Goal: Task Accomplishment & Management: Manage account settings

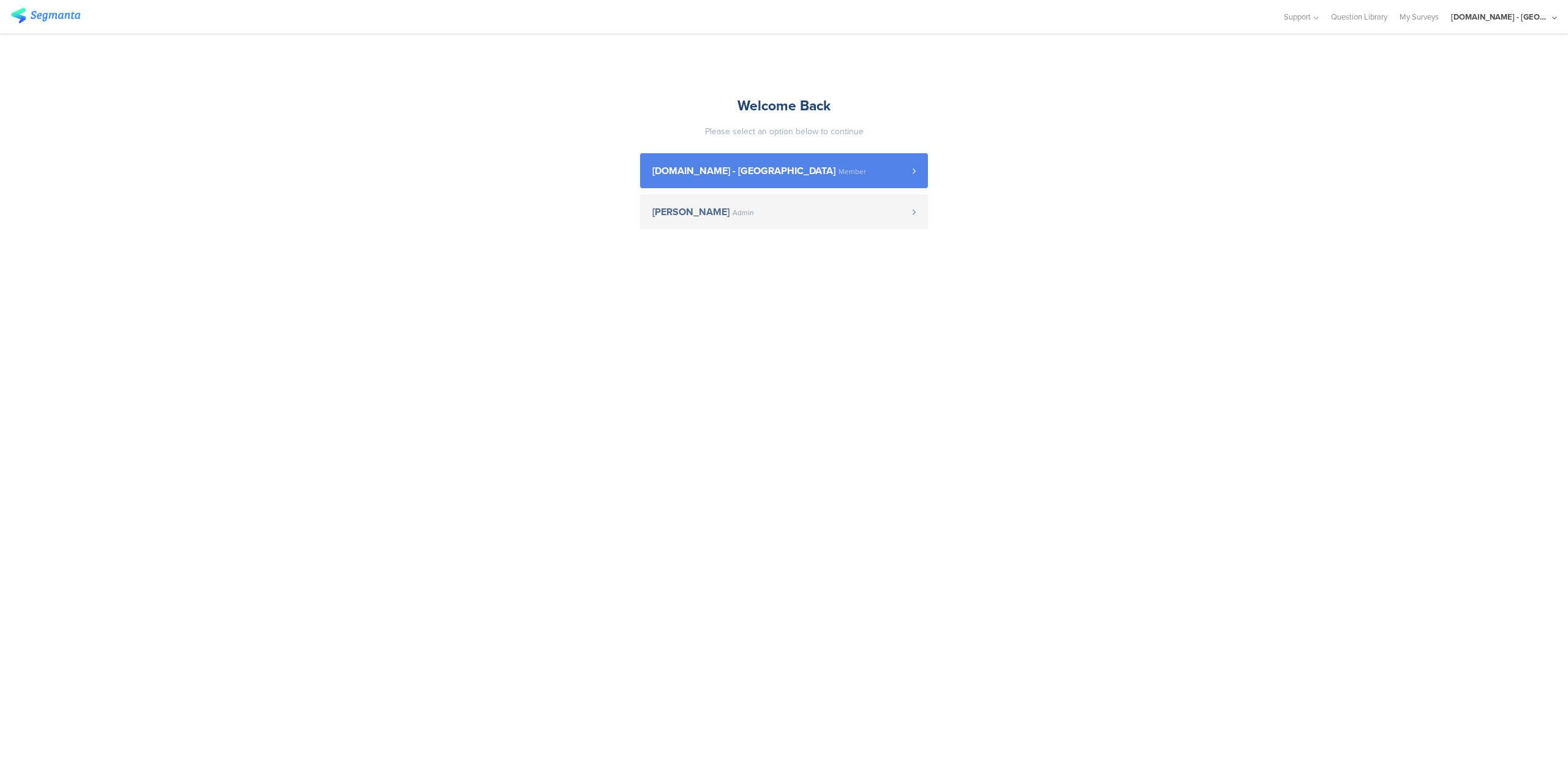
click at [803, 163] on link "[DOMAIN_NAME] - [GEOGRAPHIC_DATA] Member" at bounding box center [784, 171] width 288 height 35
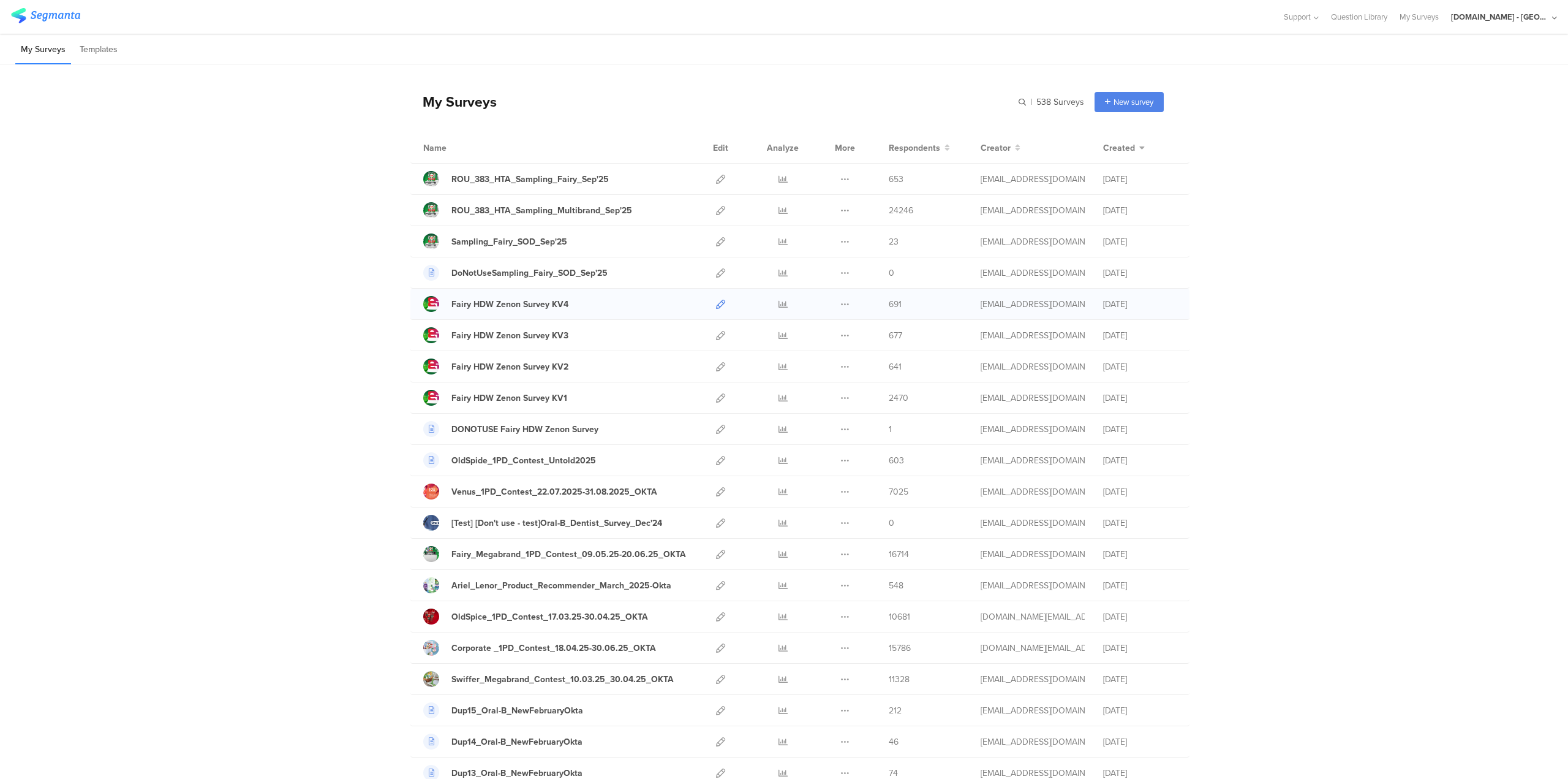
click at [718, 300] on icon at bounding box center [720, 304] width 9 height 9
click at [718, 337] on icon at bounding box center [720, 335] width 9 height 9
click at [716, 365] on icon at bounding box center [720, 367] width 9 height 9
click at [718, 397] on icon at bounding box center [720, 397] width 9 height 9
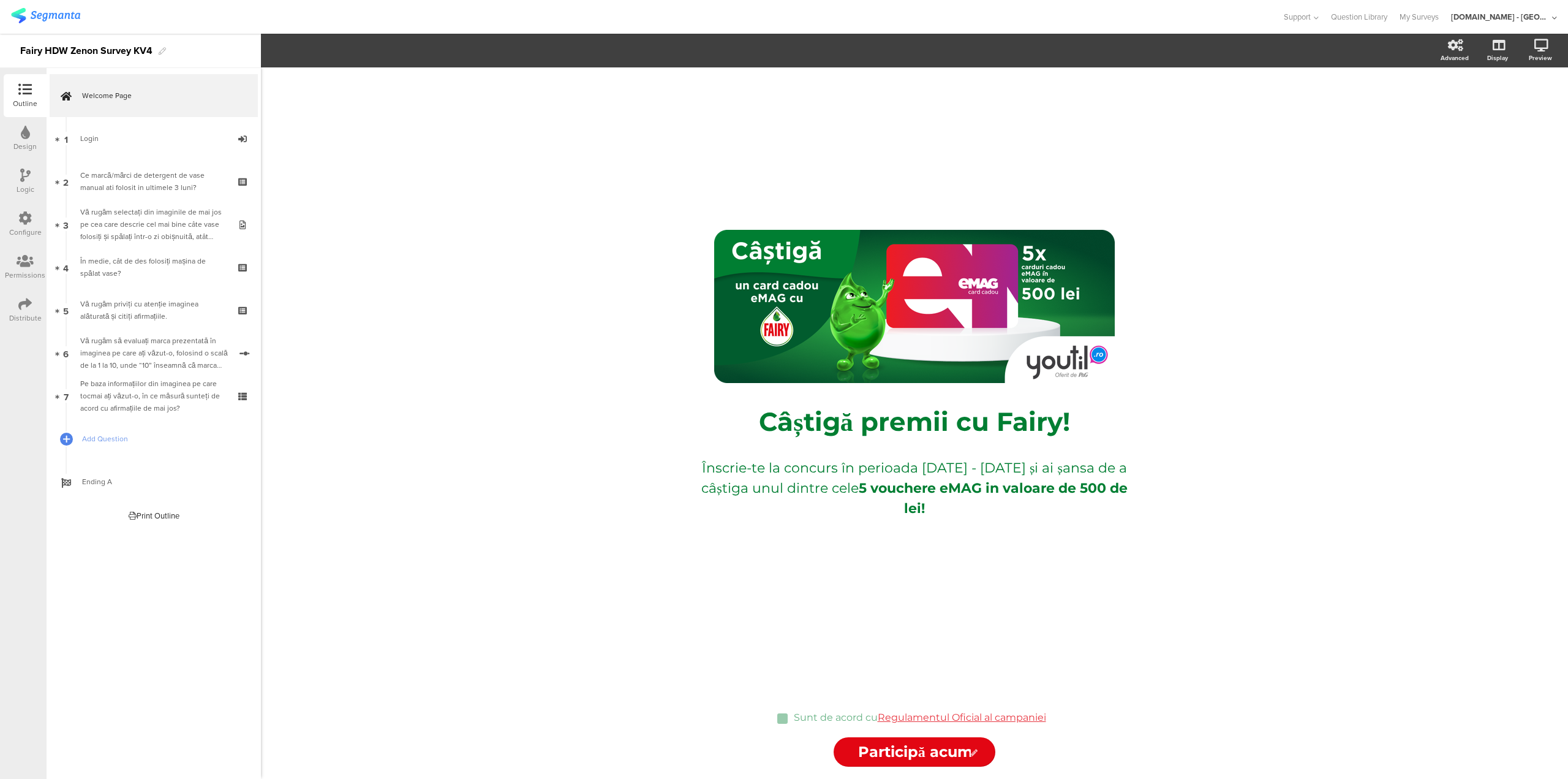
click at [26, 228] on div "Configure" at bounding box center [25, 232] width 33 height 11
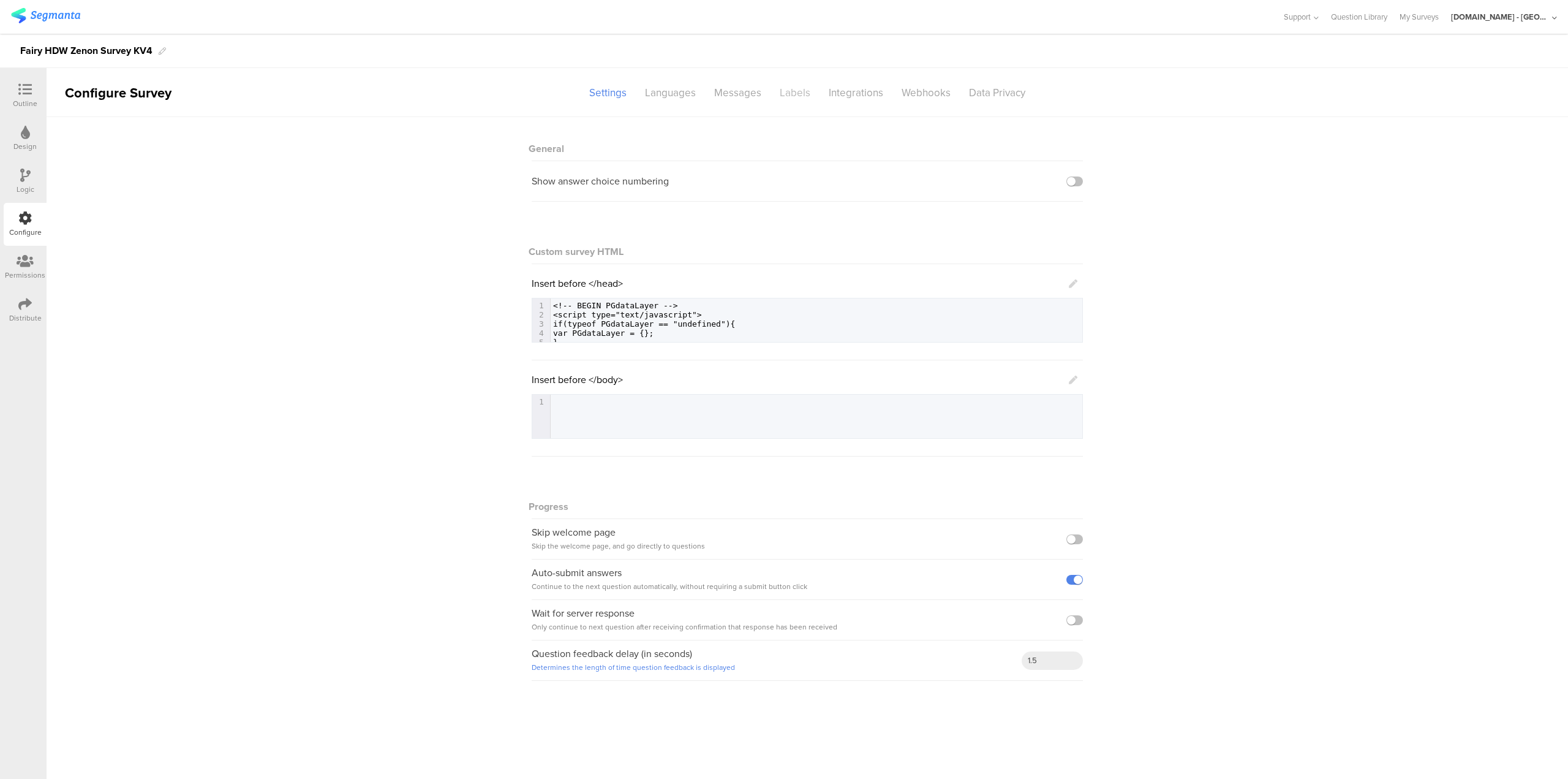
click at [807, 91] on div "Labels" at bounding box center [794, 93] width 49 height 22
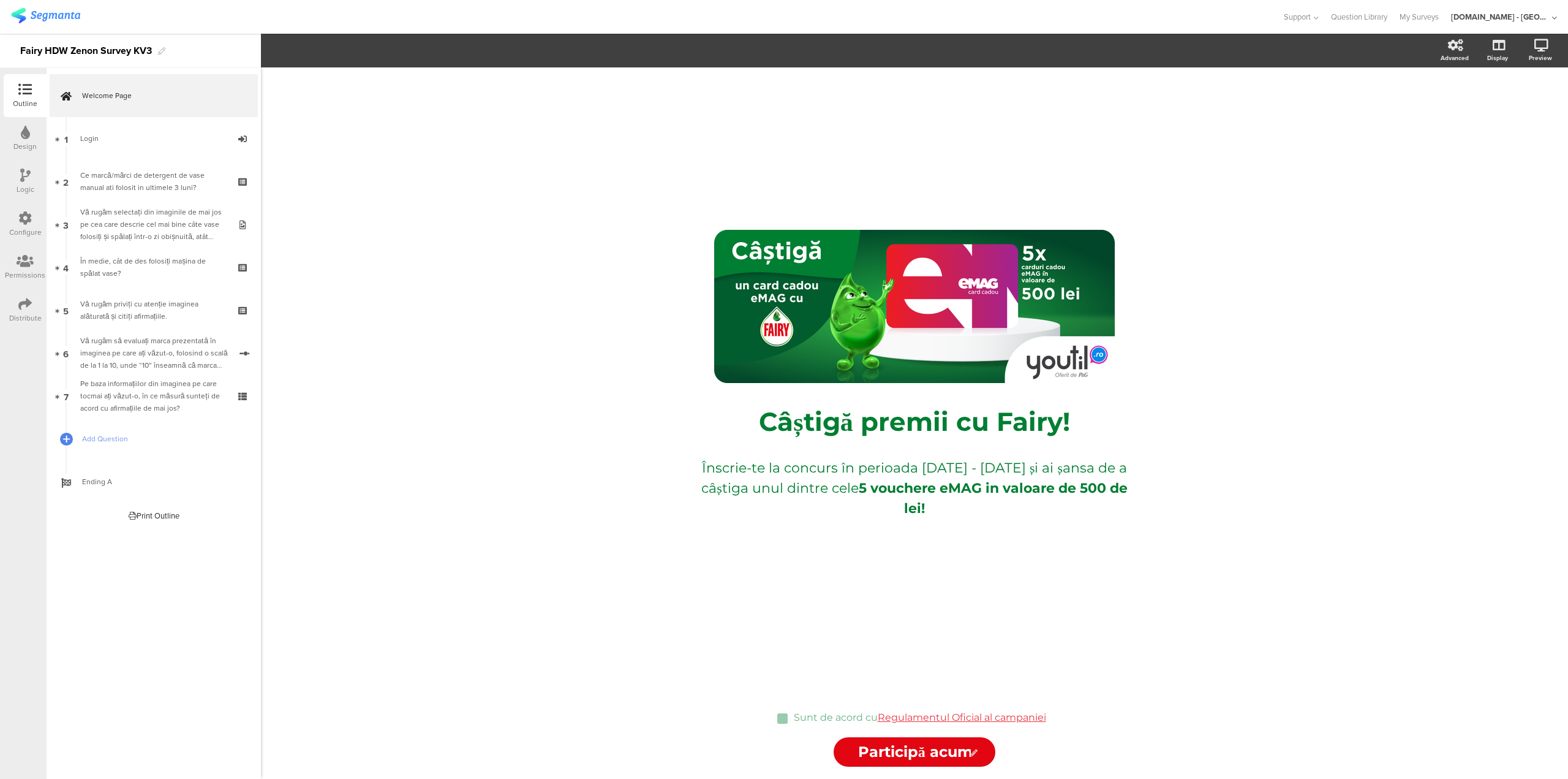
click at [18, 225] on div "Configure" at bounding box center [24, 224] width 43 height 43
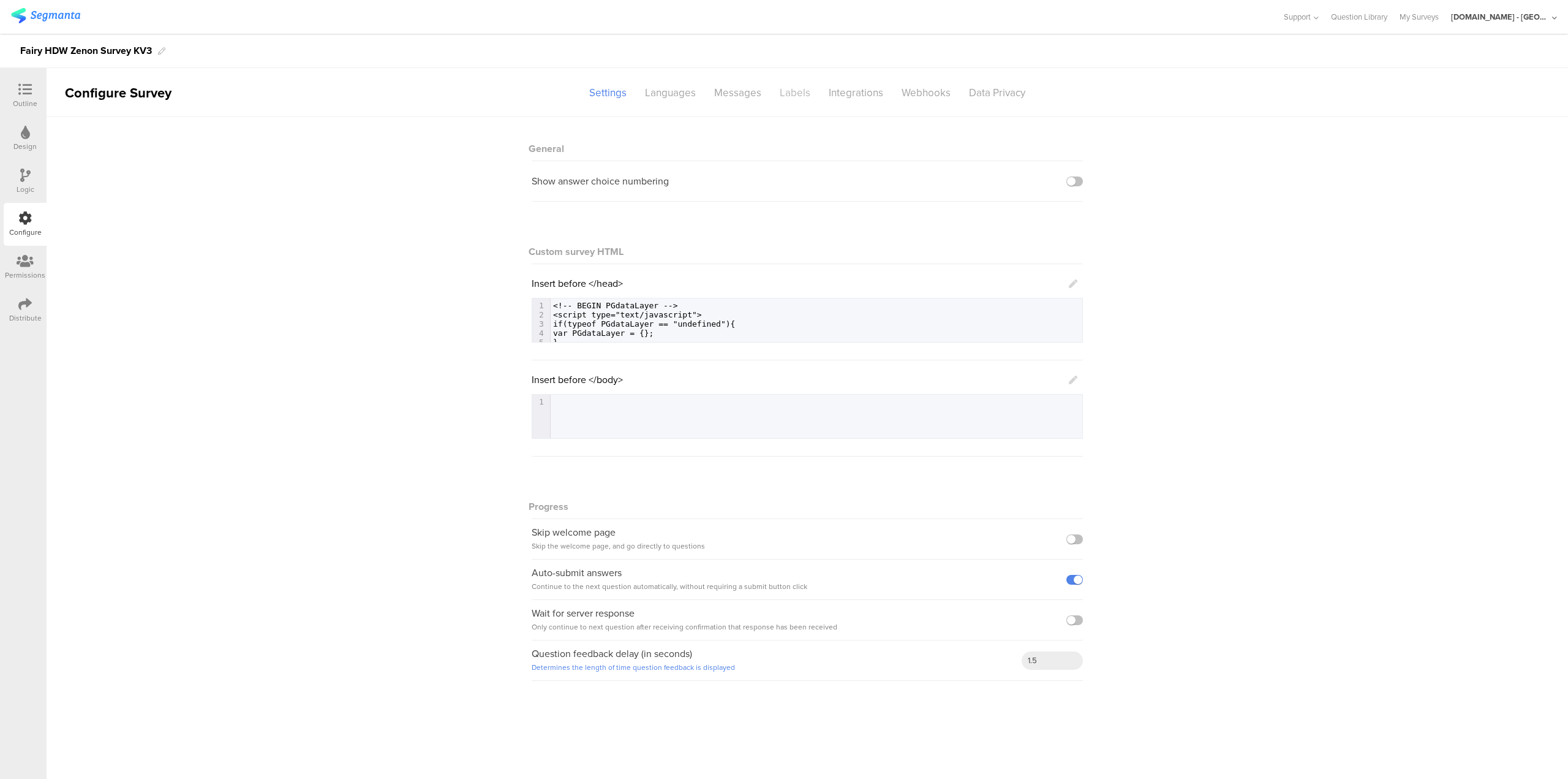
click at [792, 93] on div "Labels" at bounding box center [794, 93] width 49 height 22
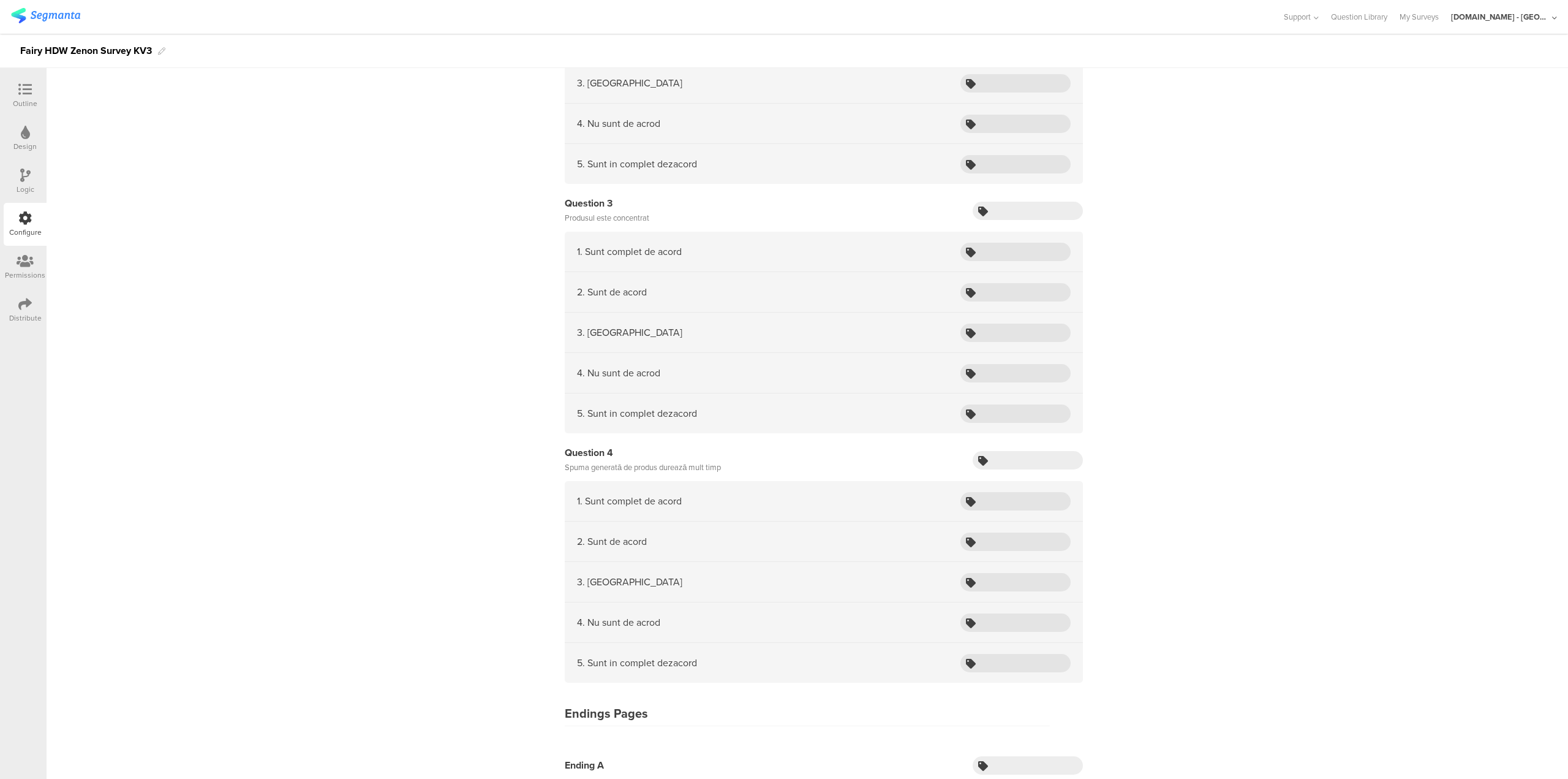
scroll to position [2455, 0]
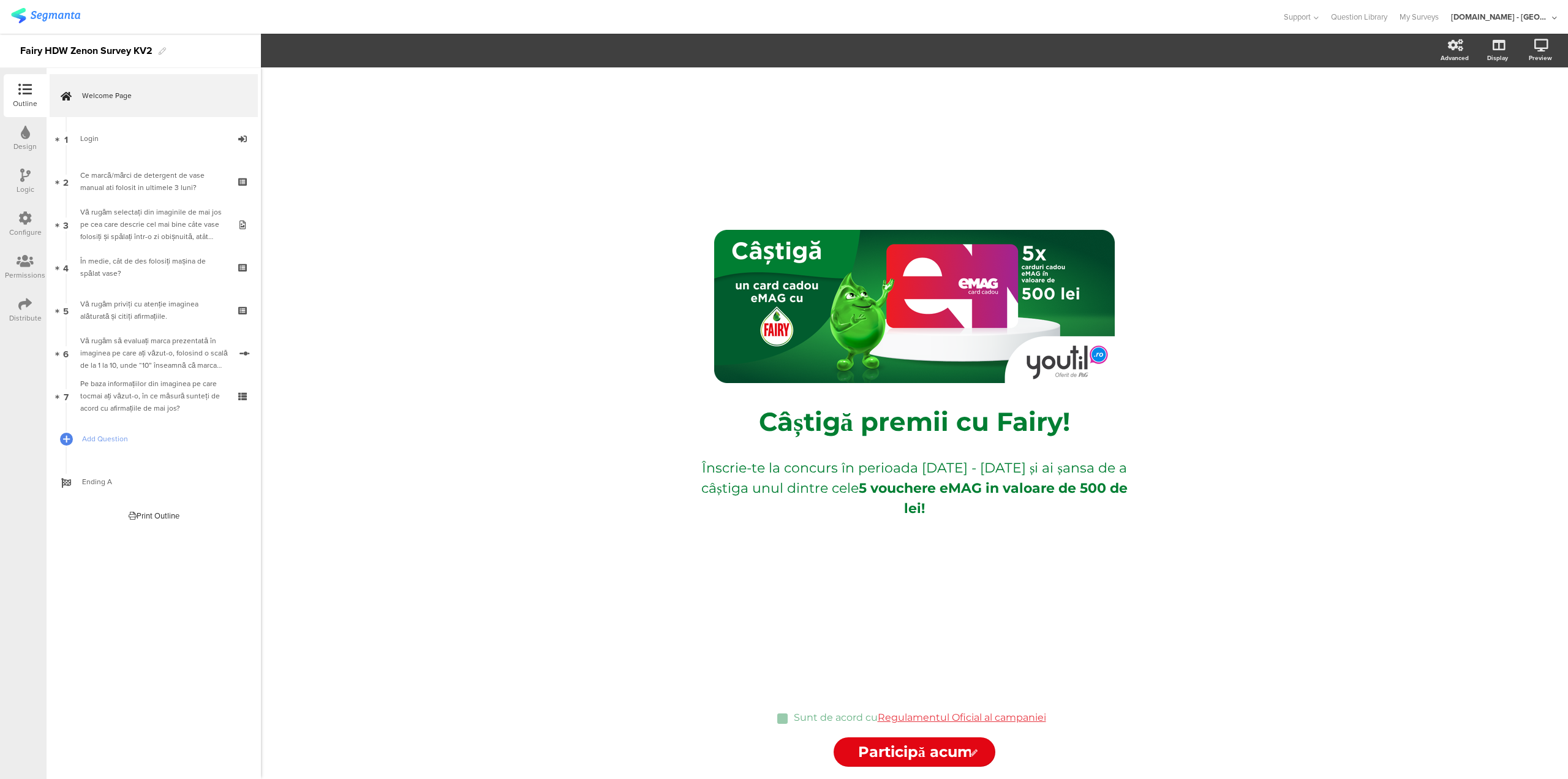
click at [23, 220] on icon at bounding box center [25, 218] width 13 height 13
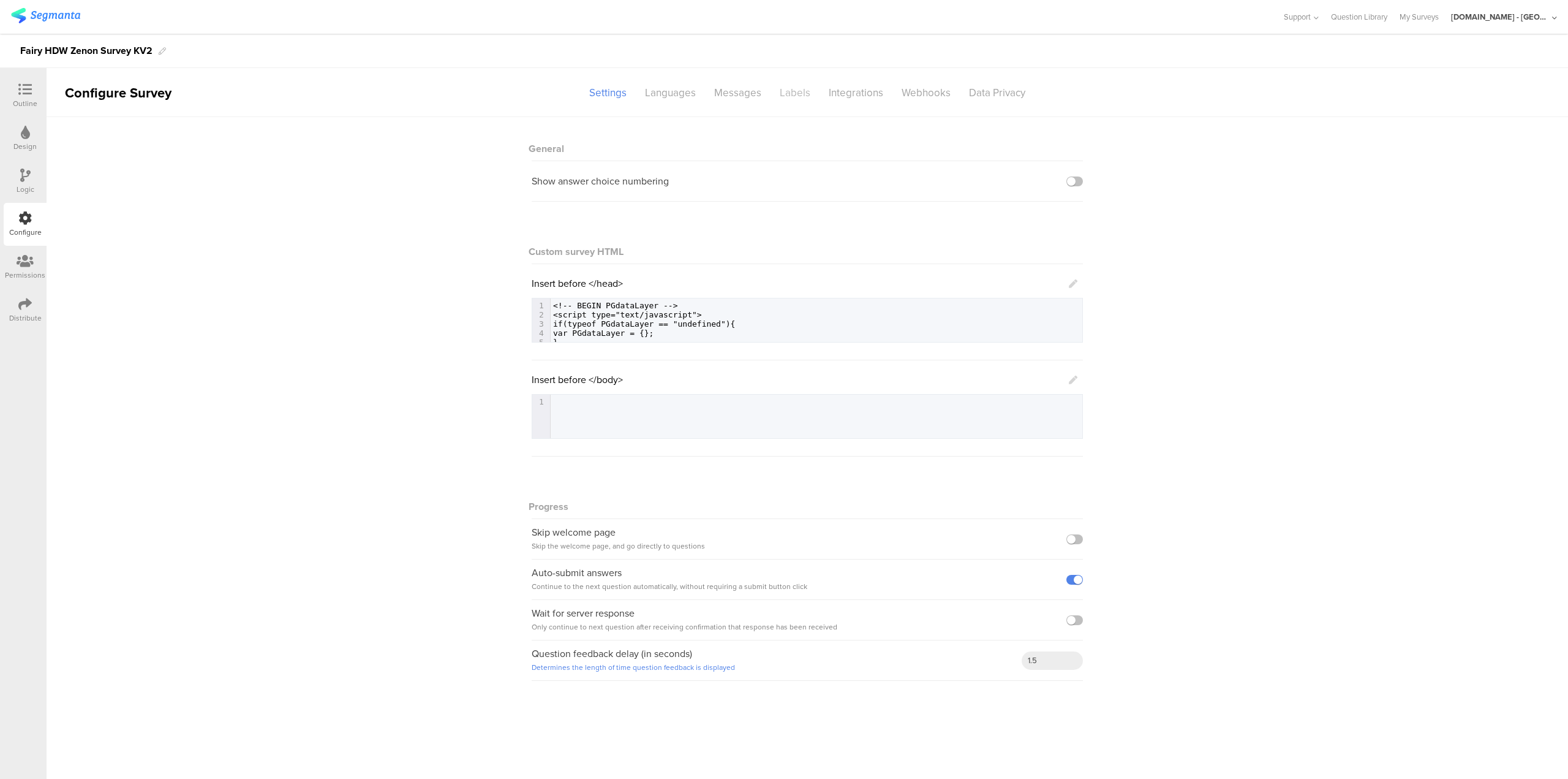
click at [796, 92] on div "Labels" at bounding box center [794, 93] width 49 height 22
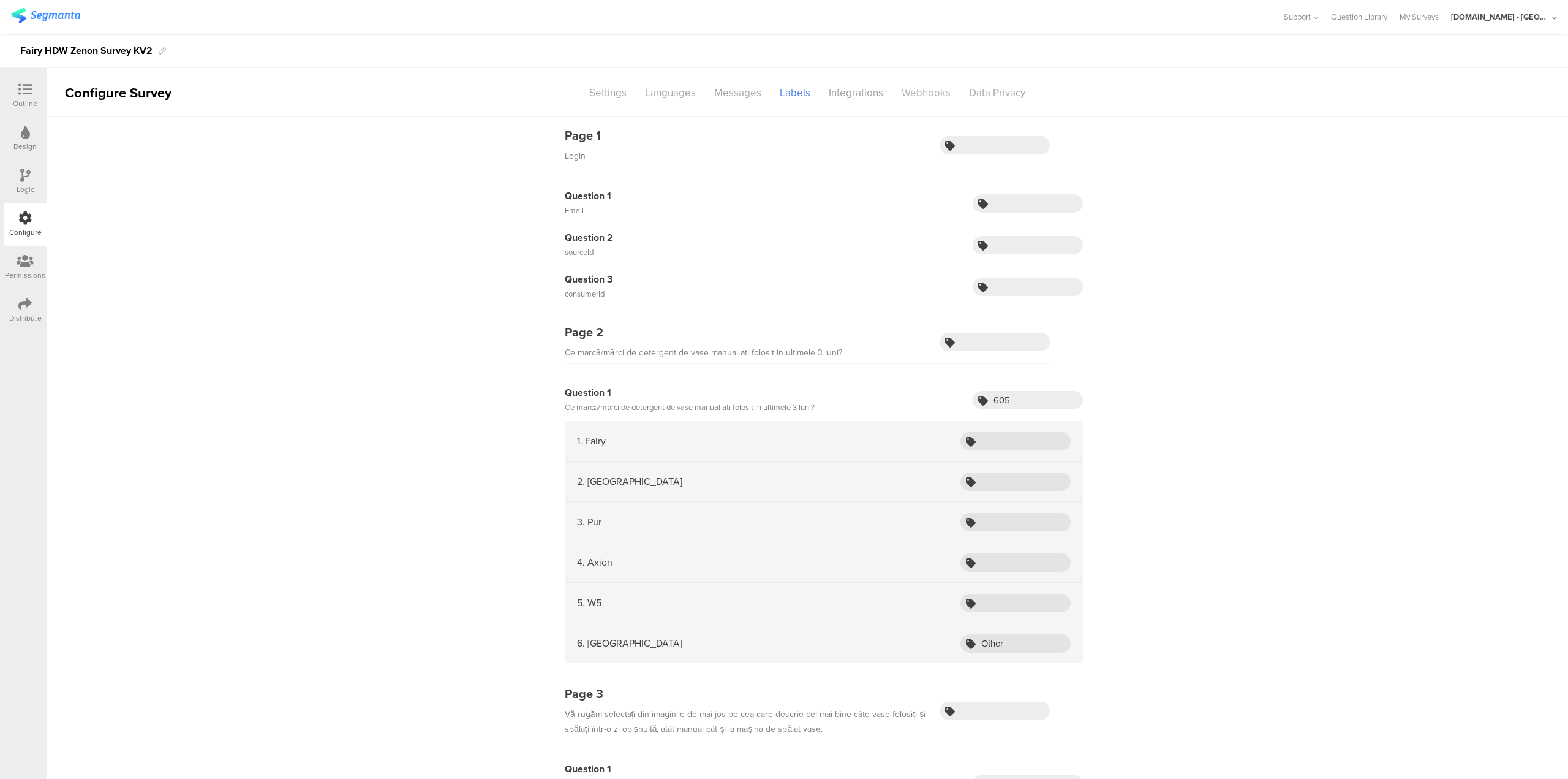
click at [922, 89] on div "Webhooks" at bounding box center [925, 93] width 68 height 22
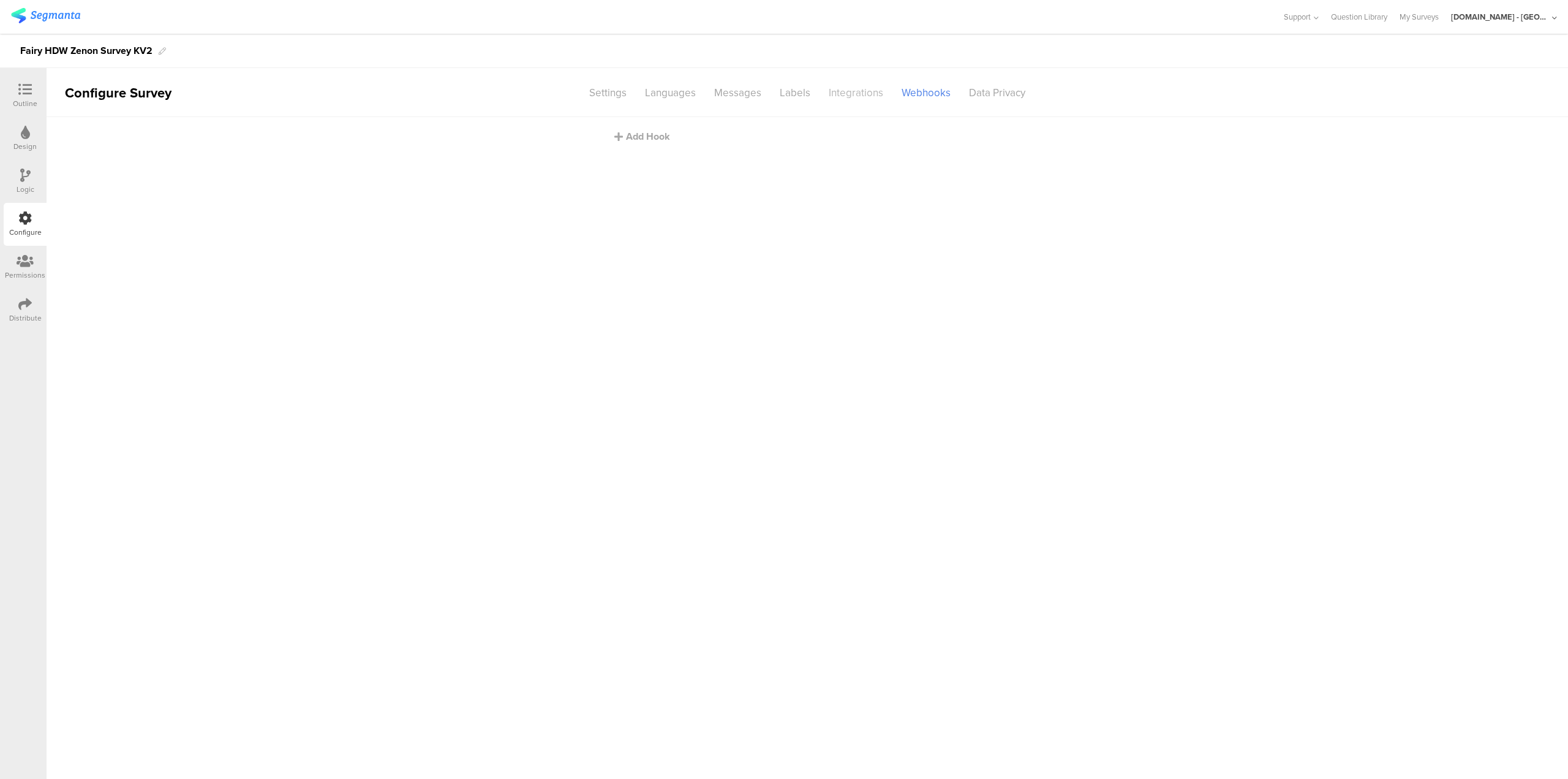
click at [859, 96] on div "Integrations" at bounding box center [855, 93] width 73 height 22
click at [850, 94] on div "Integrations" at bounding box center [855, 93] width 73 height 22
click at [821, 266] on div "tag-manager Created with Sketch. Google Tag Manager | GTM-547672C" at bounding box center [807, 267] width 440 height 21
click at [865, 91] on div "Integrations" at bounding box center [855, 93] width 73 height 22
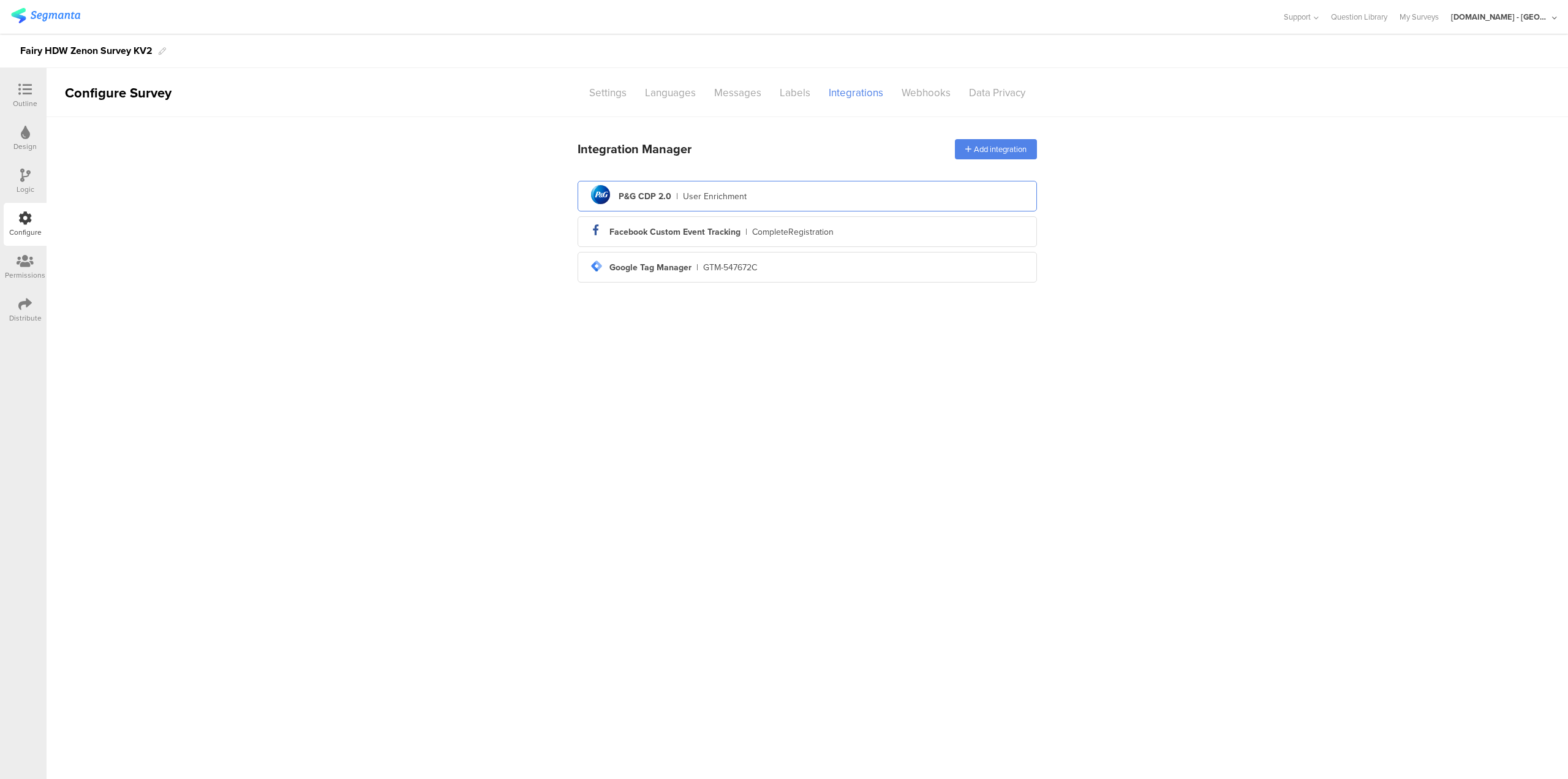
click at [792, 196] on div "pg logo P&G CDP 2.0 | User Enrichment" at bounding box center [807, 196] width 440 height 30
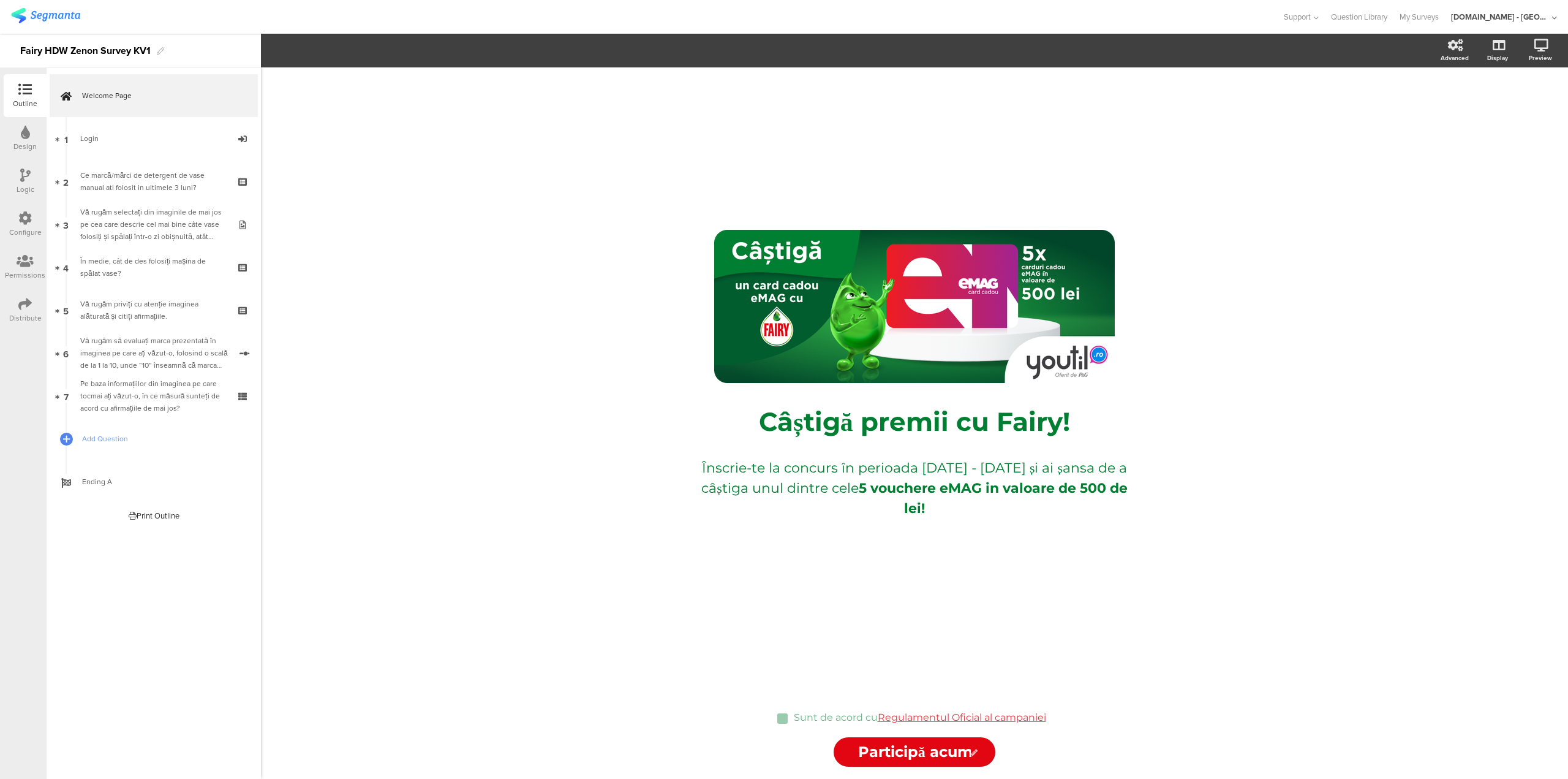
click at [19, 307] on icon at bounding box center [25, 304] width 13 height 13
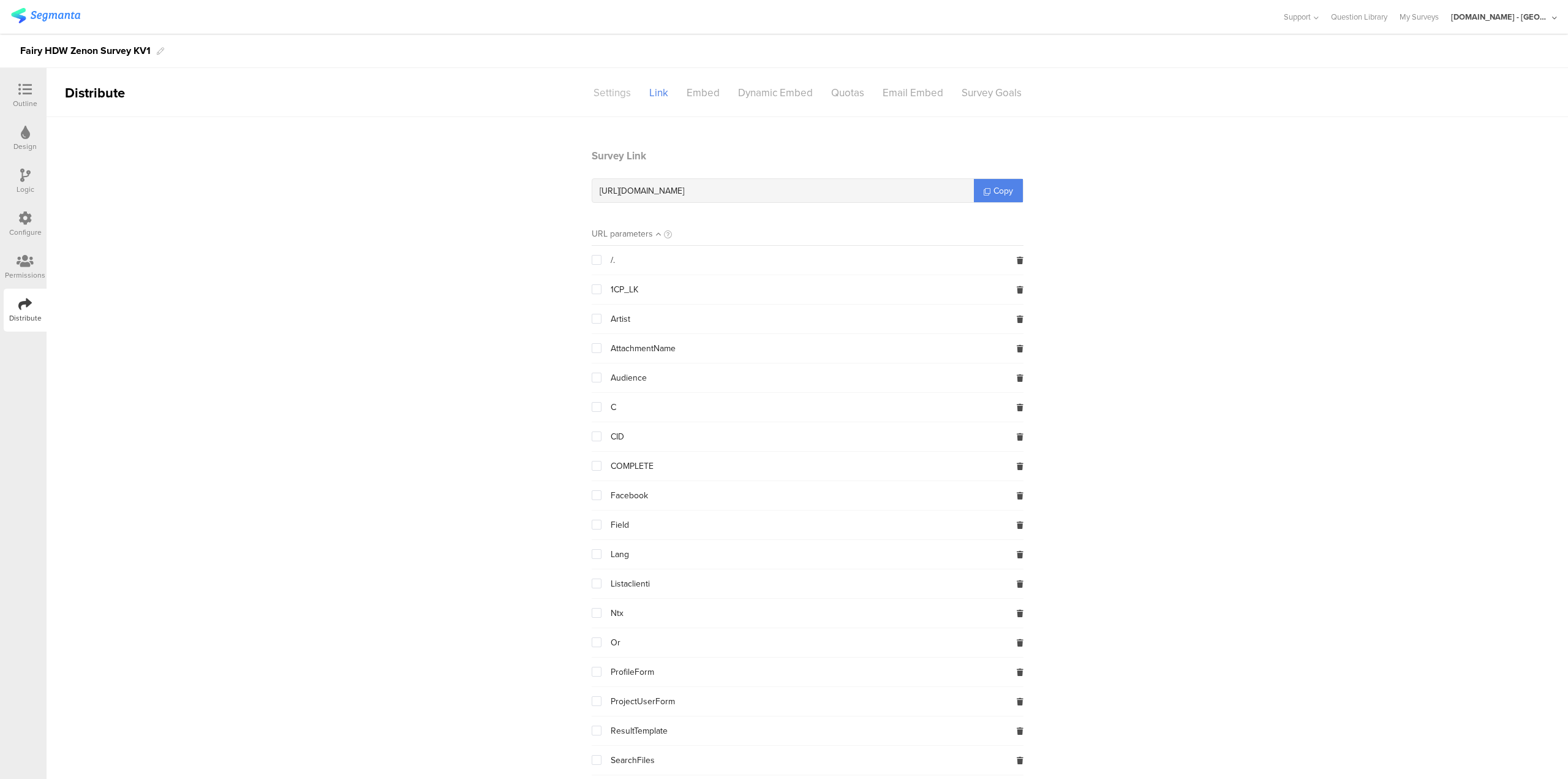
click at [597, 94] on div "Settings" at bounding box center [612, 93] width 56 height 22
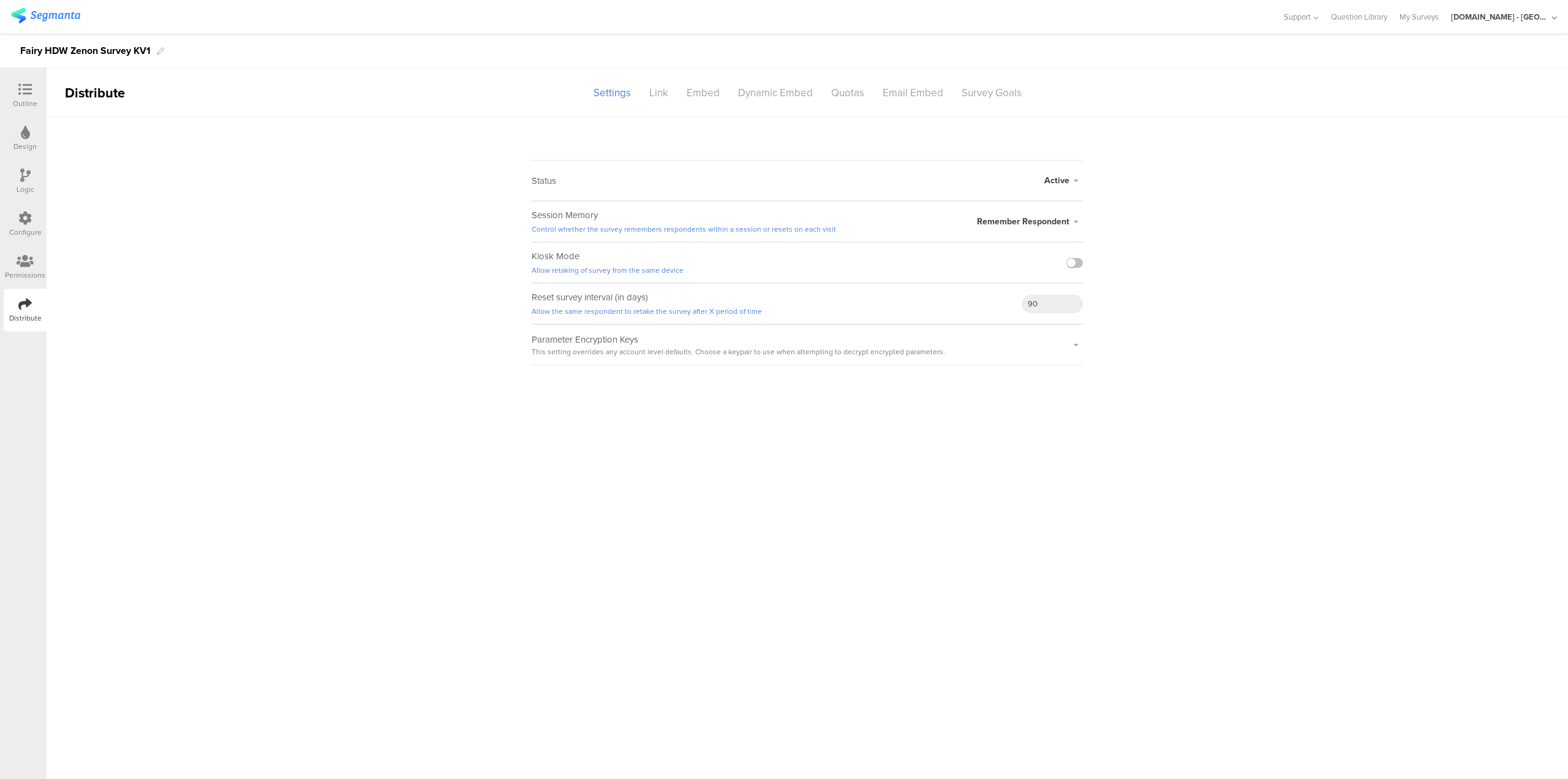
click at [1056, 179] on span "Active" at bounding box center [1057, 180] width 25 height 13
click at [982, 230] on li "Closed" at bounding box center [1012, 230] width 141 height 25
click at [1230, 160] on sg-survey-status-editor "Status Closed Closed Survey Preview Active Closed Schedule Start Date: End Date…" at bounding box center [807, 240] width 1521 height 248
click at [19, 86] on icon at bounding box center [25, 89] width 13 height 13
